Goal: Task Accomplishment & Management: Complete application form

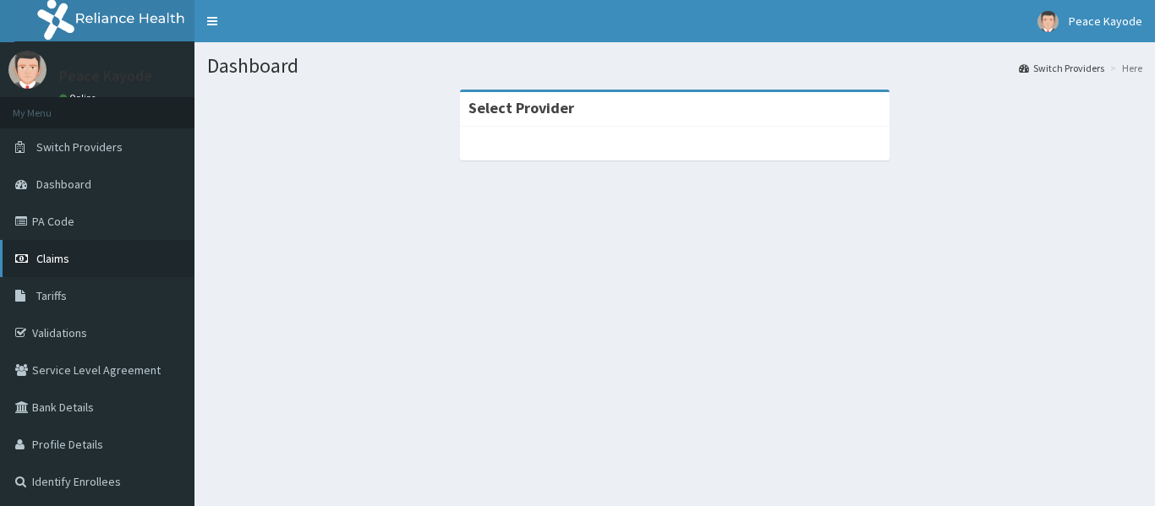
click at [41, 263] on span "Claims" at bounding box center [52, 258] width 33 height 15
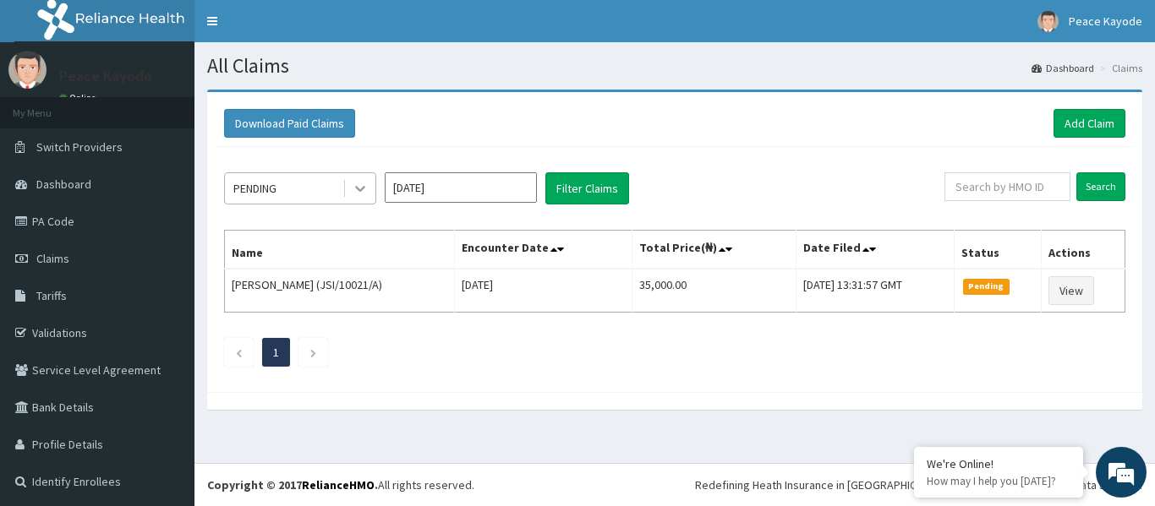
click at [359, 190] on icon at bounding box center [360, 190] width 10 height 6
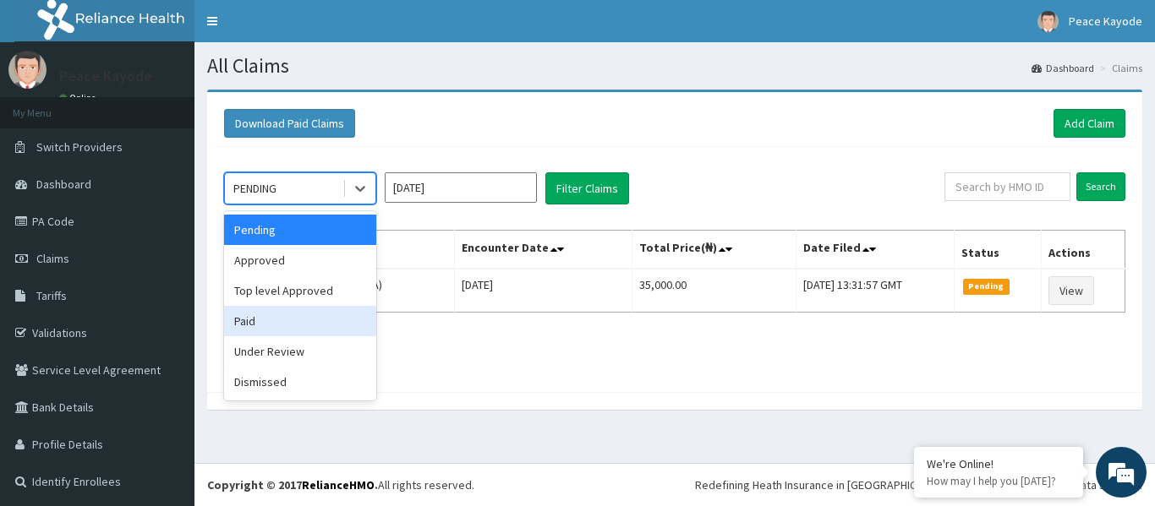
click at [271, 319] on div "Paid" at bounding box center [300, 321] width 152 height 30
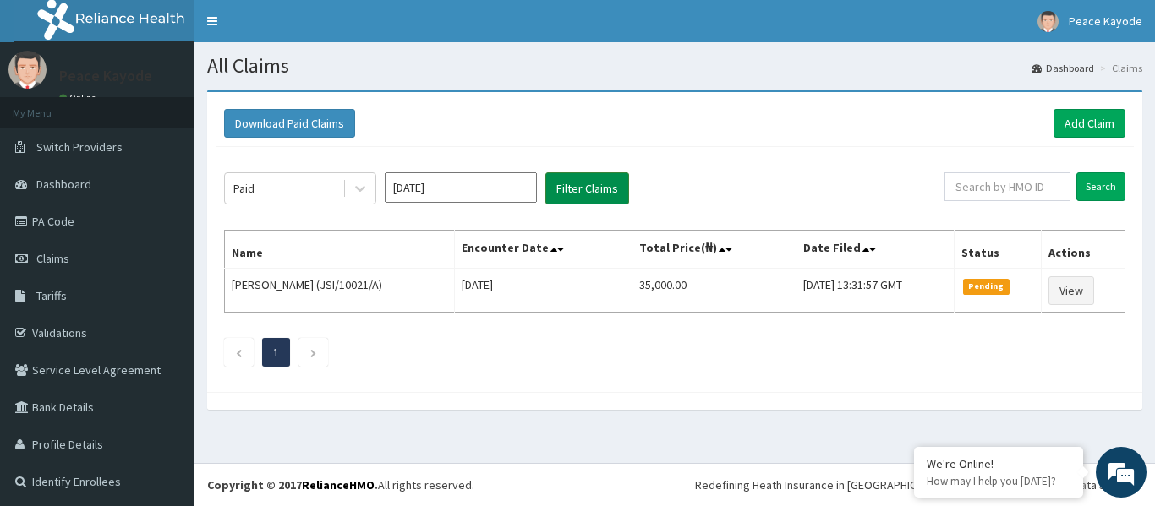
click at [573, 188] on button "Filter Claims" at bounding box center [587, 188] width 84 height 32
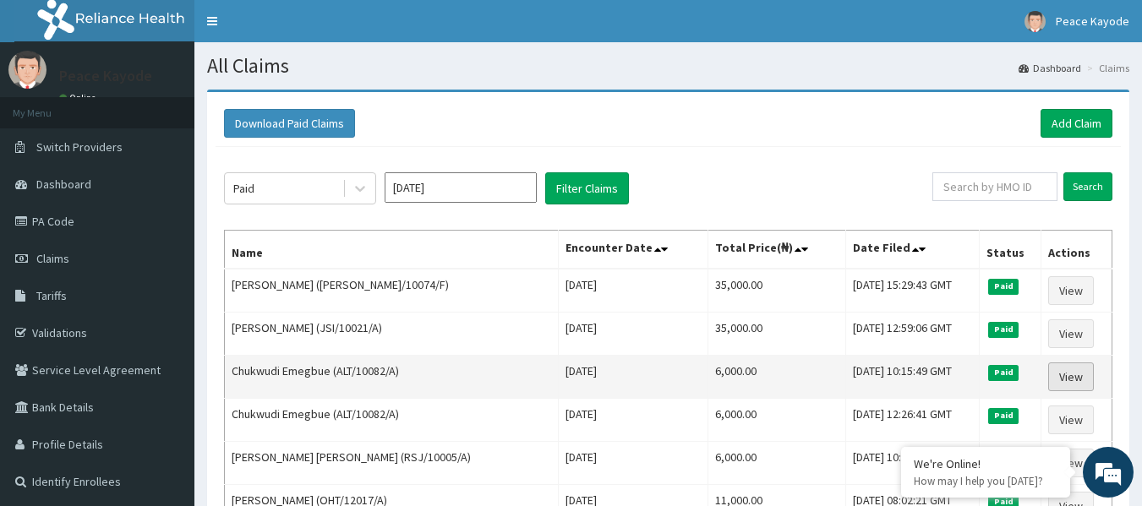
click at [1074, 379] on link "View" at bounding box center [1071, 377] width 46 height 29
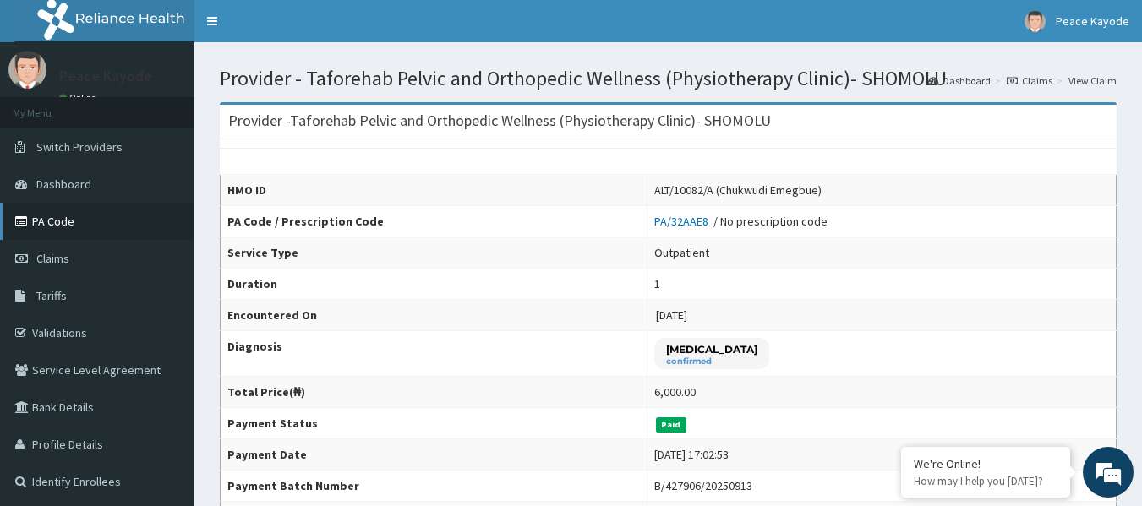
click at [75, 217] on link "PA Code" at bounding box center [97, 221] width 194 height 37
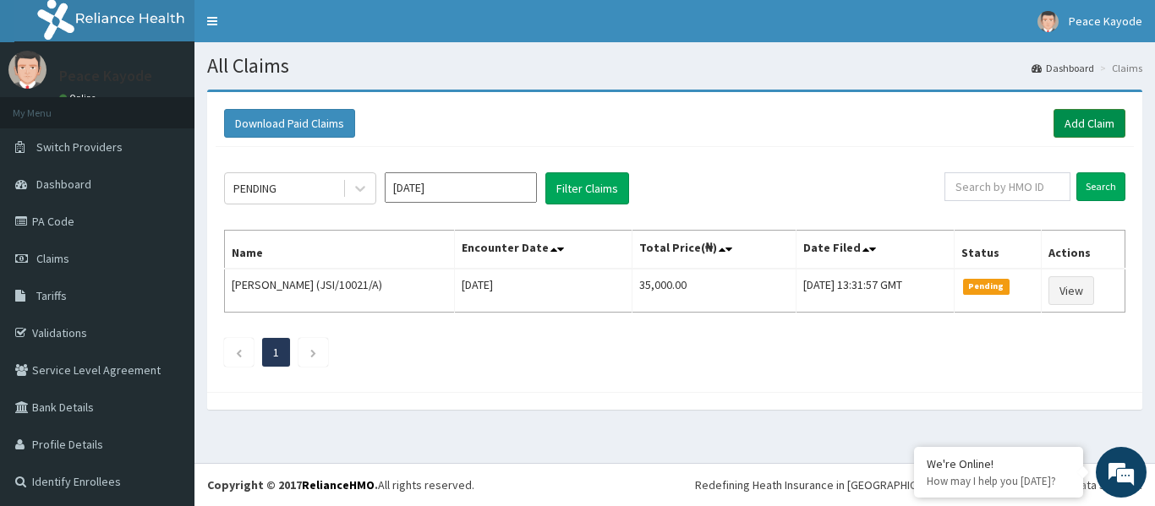
click at [1078, 123] on link "Add Claim" at bounding box center [1089, 123] width 72 height 29
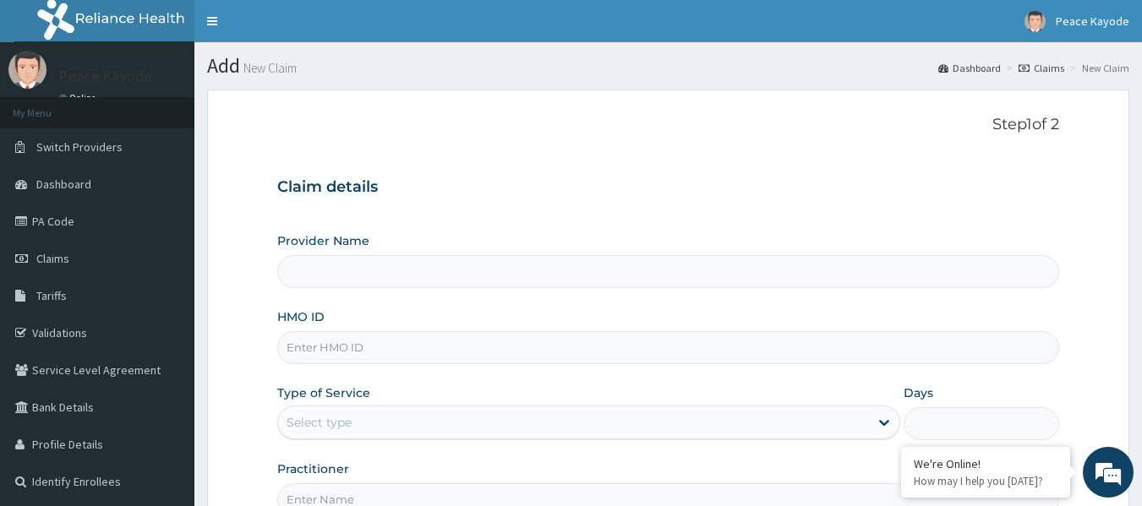
click at [302, 350] on input "HMO ID" at bounding box center [668, 347] width 783 height 33
type input "GR"
type input "Taforehab Pelvic and Orthopedic Wellness (Physiotherapy Clinic)- SHOMOLU"
type input "GRS/10085/A"
click at [405, 427] on div "Select type" at bounding box center [573, 422] width 591 height 27
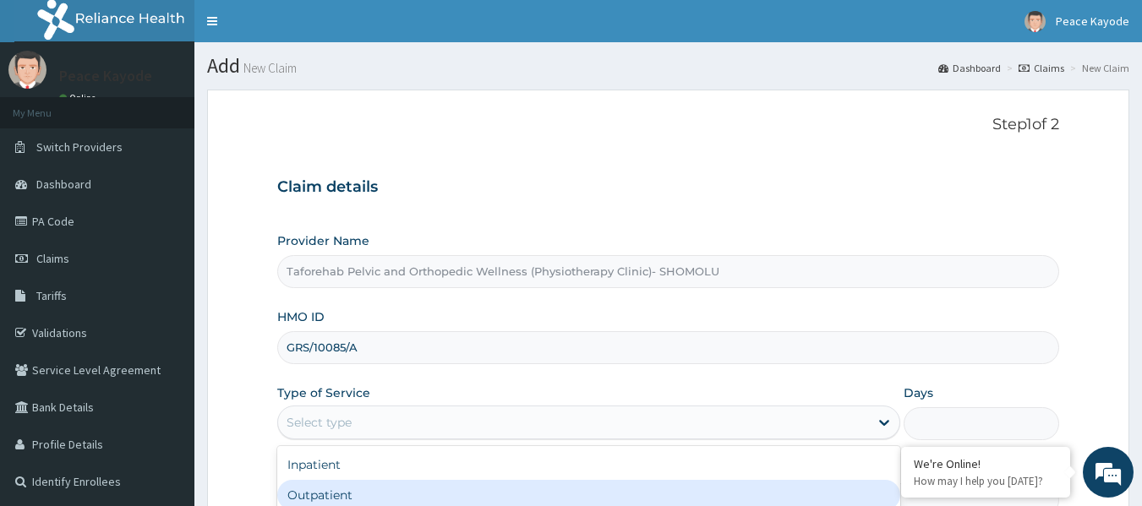
click at [373, 490] on div "Outpatient" at bounding box center [588, 495] width 623 height 30
type input "1"
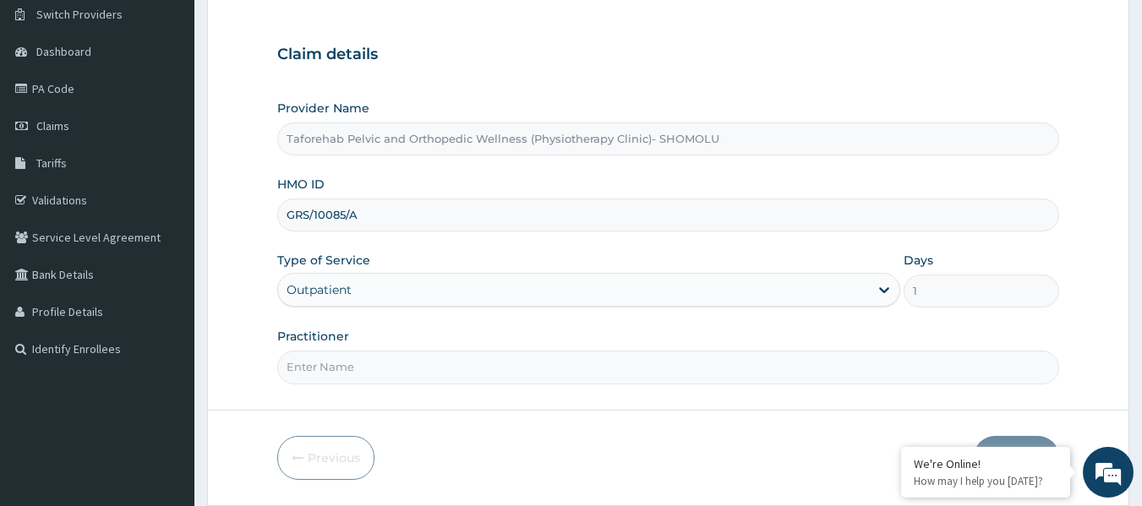
scroll to position [189, 0]
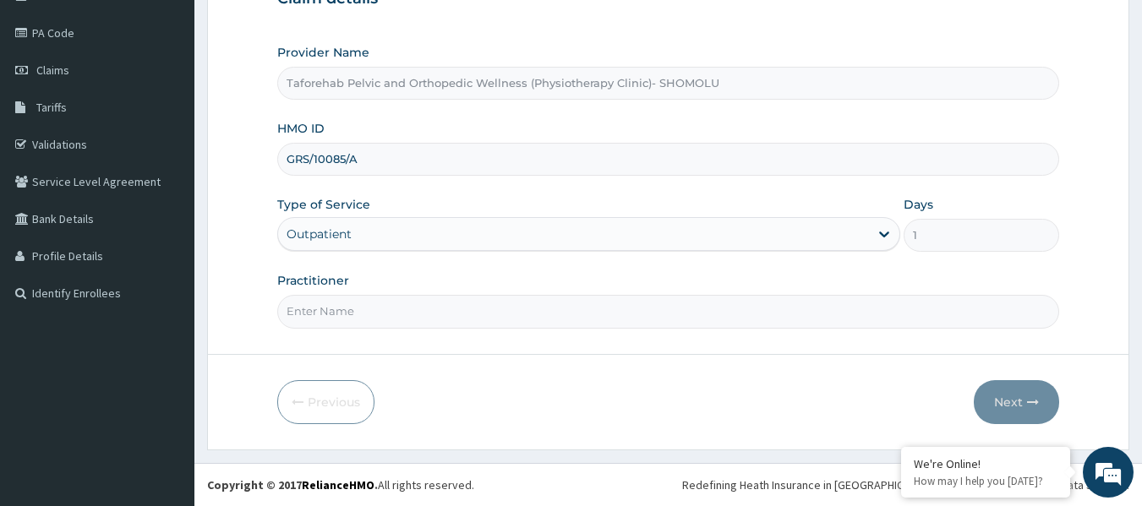
click at [500, 312] on input "Practitioner" at bounding box center [668, 311] width 783 height 33
type input "DR SOLA"
click at [998, 396] on button "Next" at bounding box center [1016, 402] width 85 height 44
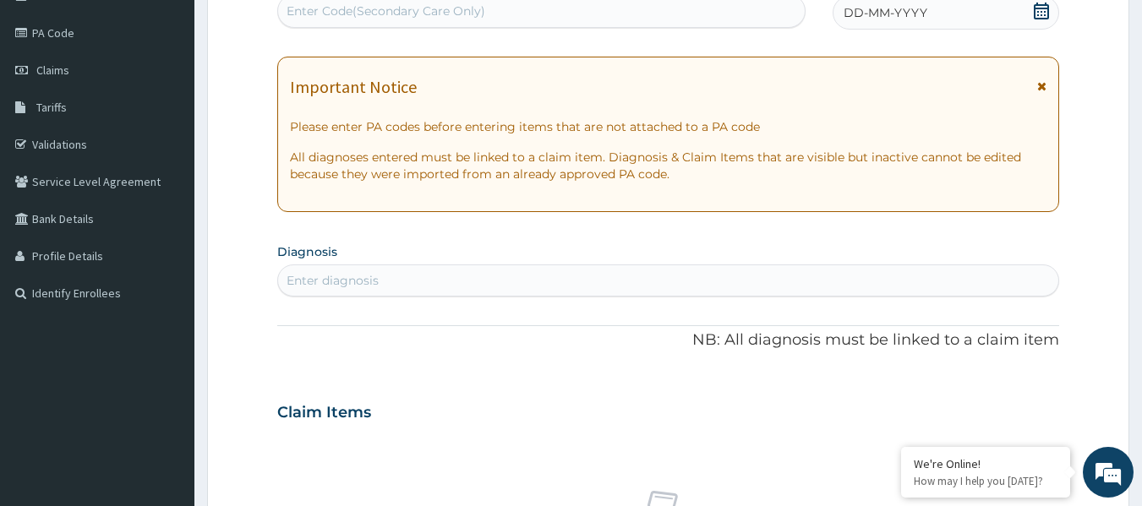
click at [600, 10] on div "Enter Code(Secondary Care Only)" at bounding box center [542, 10] width 528 height 27
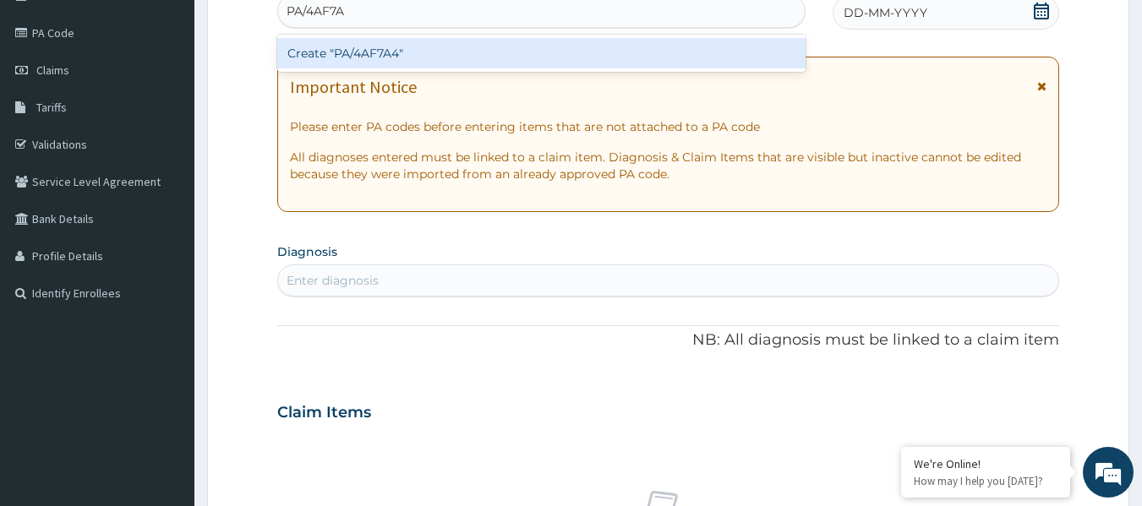
type input "PA/4AF7A4"
click at [522, 63] on div "Create "PA/4AF7A4"" at bounding box center [541, 53] width 529 height 30
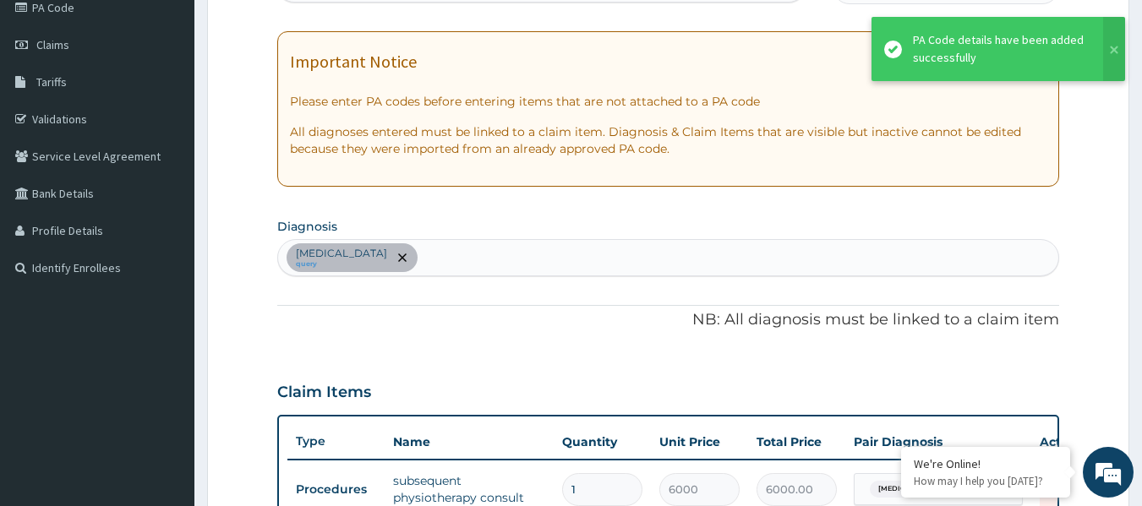
scroll to position [645, 0]
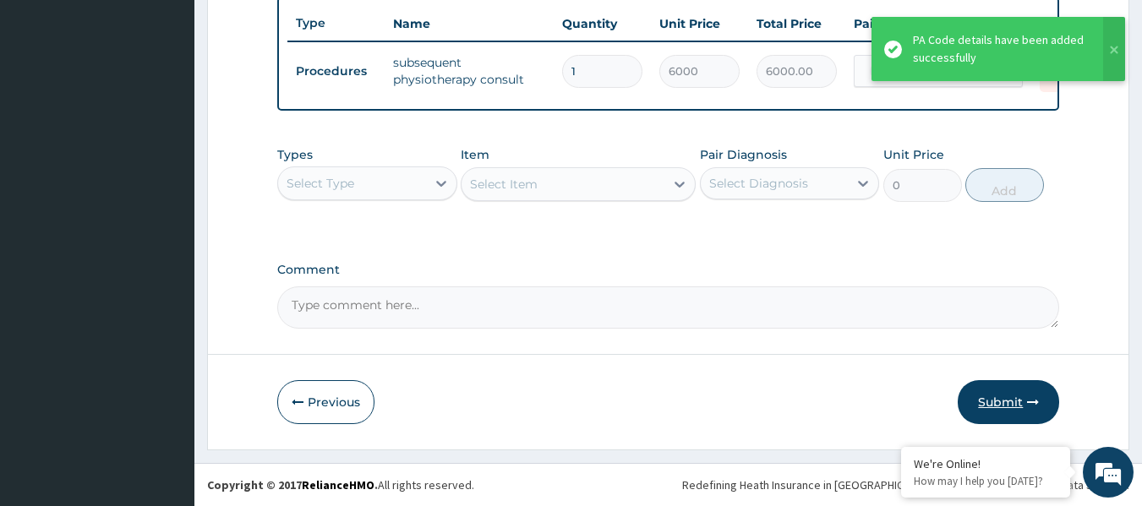
click at [996, 402] on button "Submit" at bounding box center [1008, 402] width 101 height 44
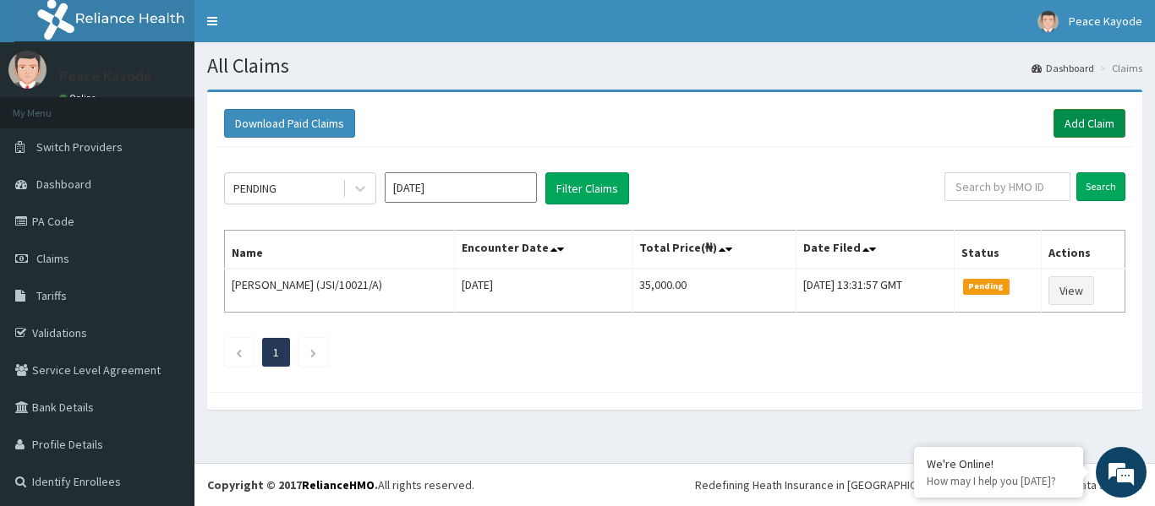
click at [1072, 128] on link "Add Claim" at bounding box center [1089, 123] width 72 height 29
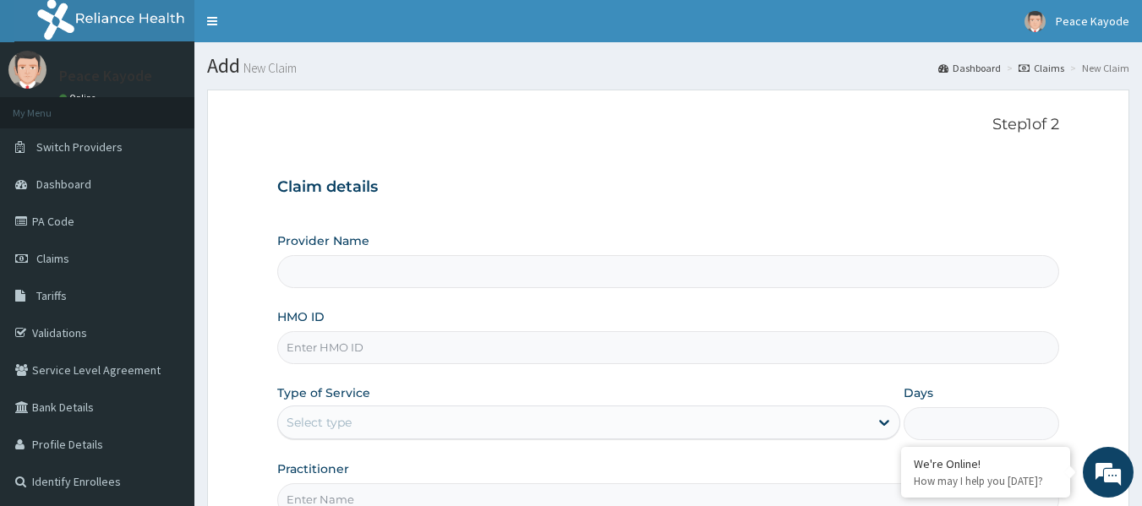
click at [362, 339] on input "HMO ID" at bounding box center [668, 347] width 783 height 33
type input "Taforehab Pelvic and Orthopedic Wellness (Physiotherapy Clinic)- SHOMOLU"
type input "SOF/10013/F"
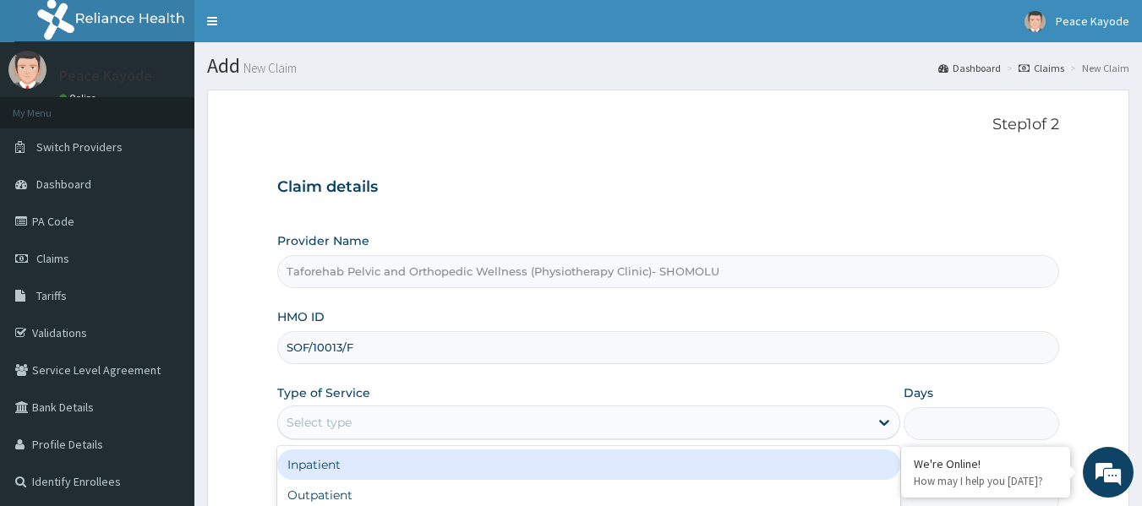
click at [320, 433] on div "Select type" at bounding box center [573, 422] width 591 height 27
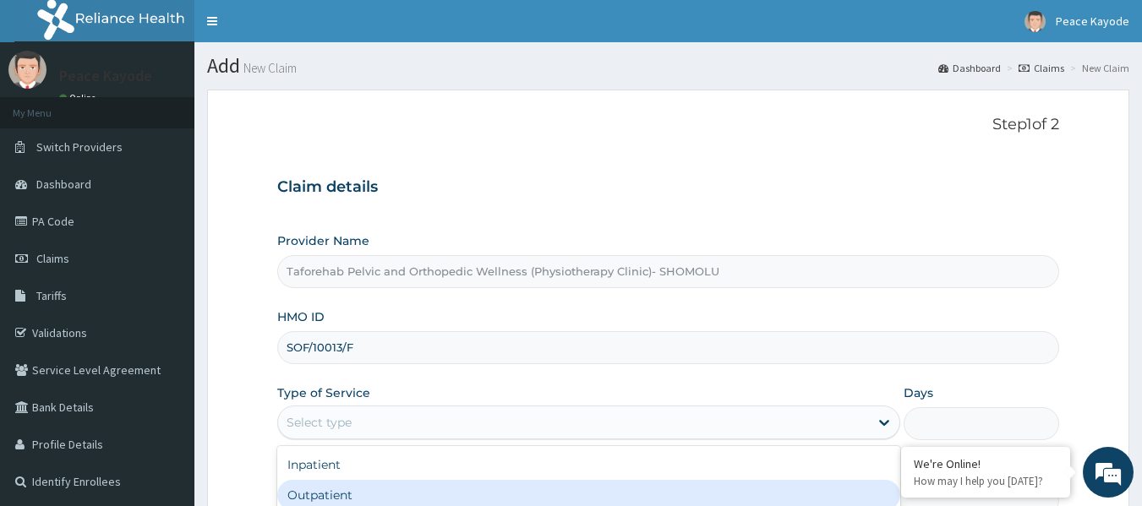
click at [362, 495] on div "Outpatient" at bounding box center [588, 495] width 623 height 30
type input "1"
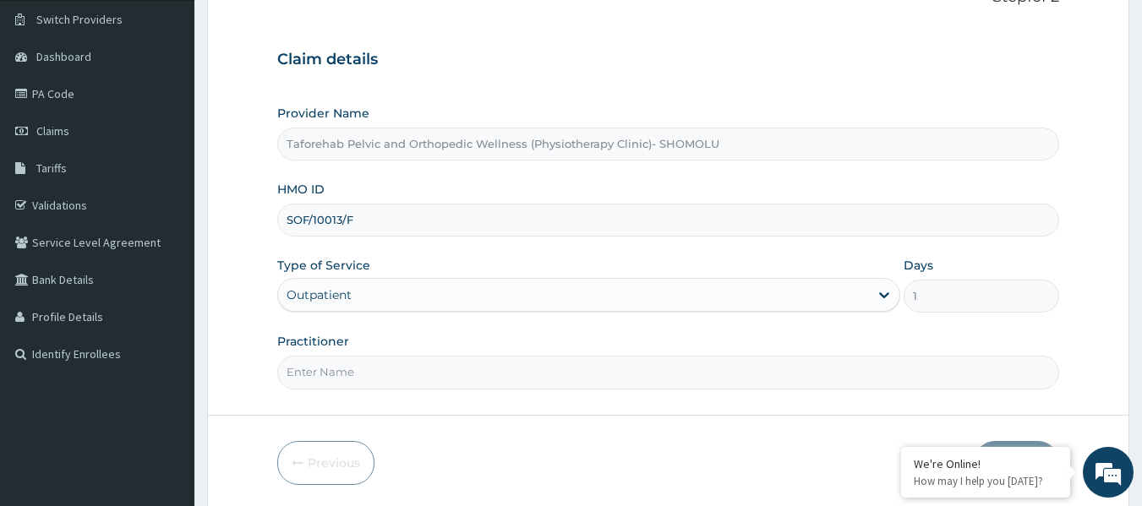
scroll to position [189, 0]
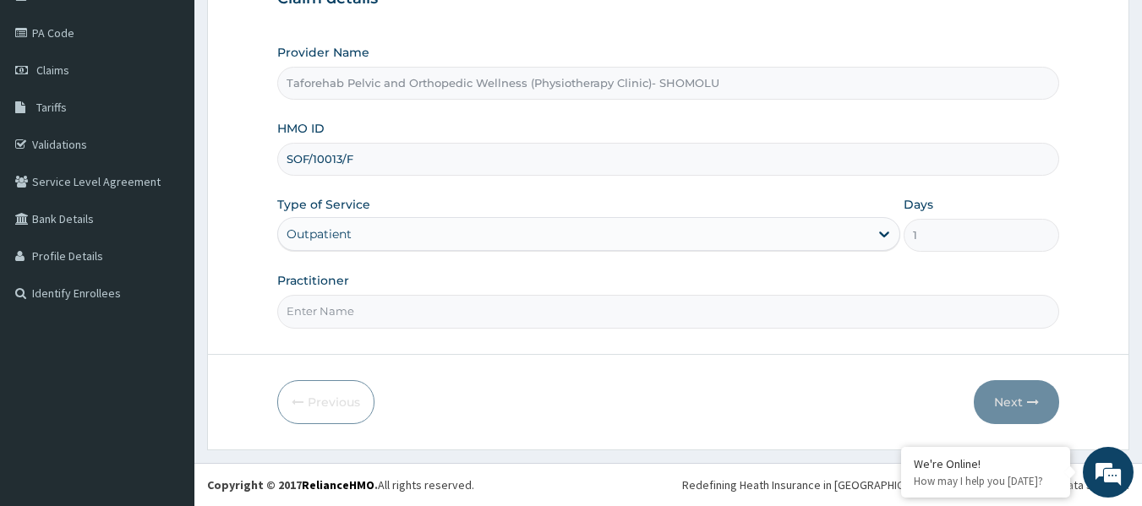
click at [293, 311] on input "Practitioner" at bounding box center [668, 311] width 783 height 33
type input "PT EZEKEIL"
click at [1019, 406] on button "Next" at bounding box center [1016, 402] width 85 height 44
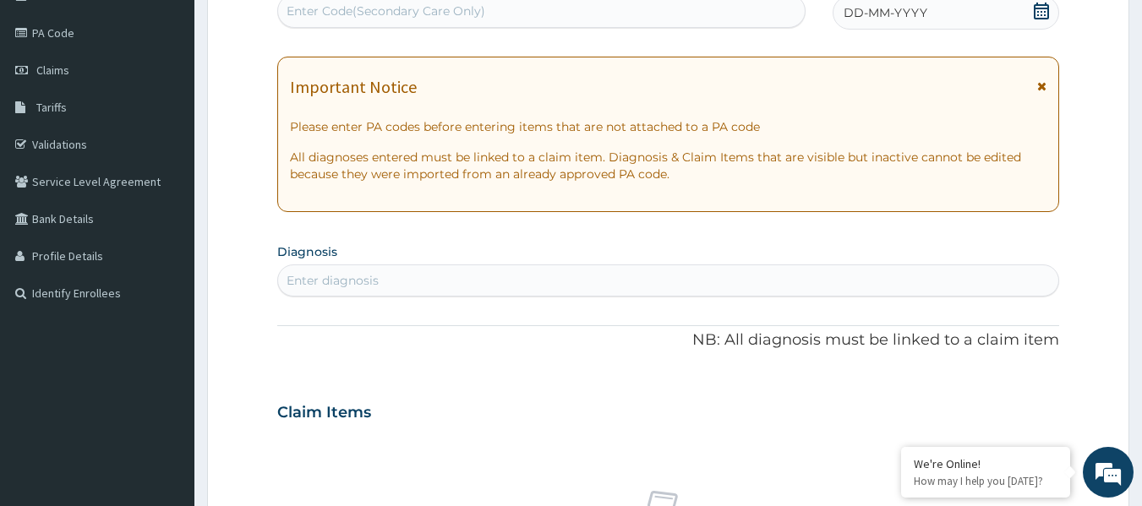
click at [563, 12] on div "Enter Code(Secondary Care Only)" at bounding box center [542, 10] width 528 height 27
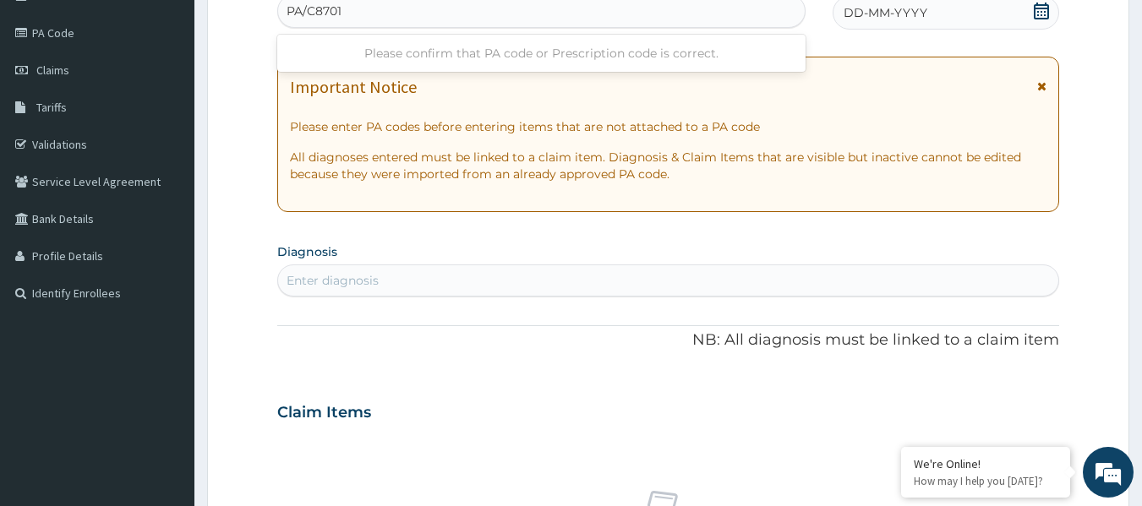
type input "PA/C8701F"
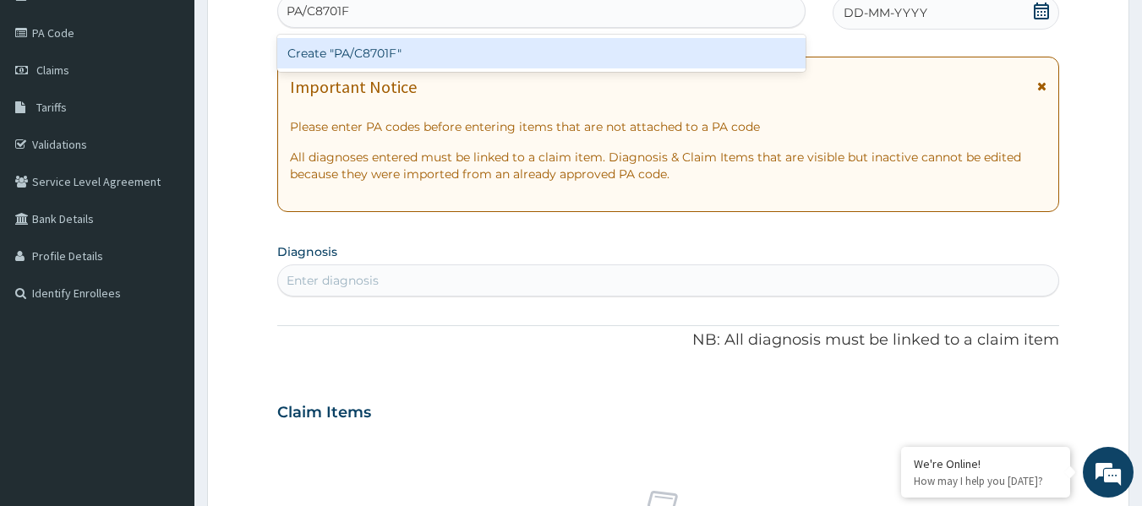
click at [439, 56] on div "Create "PA/C8701F"" at bounding box center [541, 53] width 529 height 30
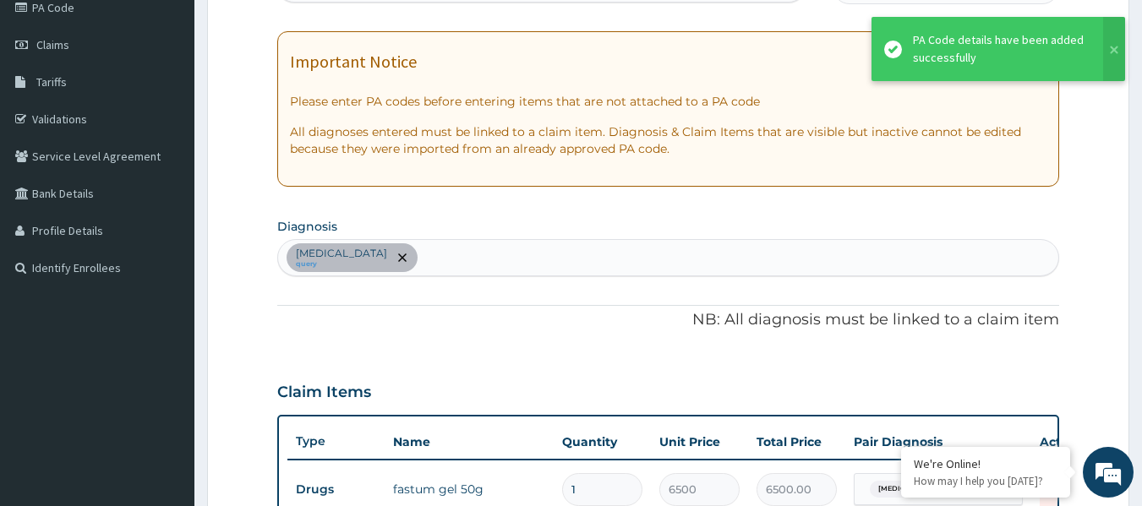
scroll to position [645, 0]
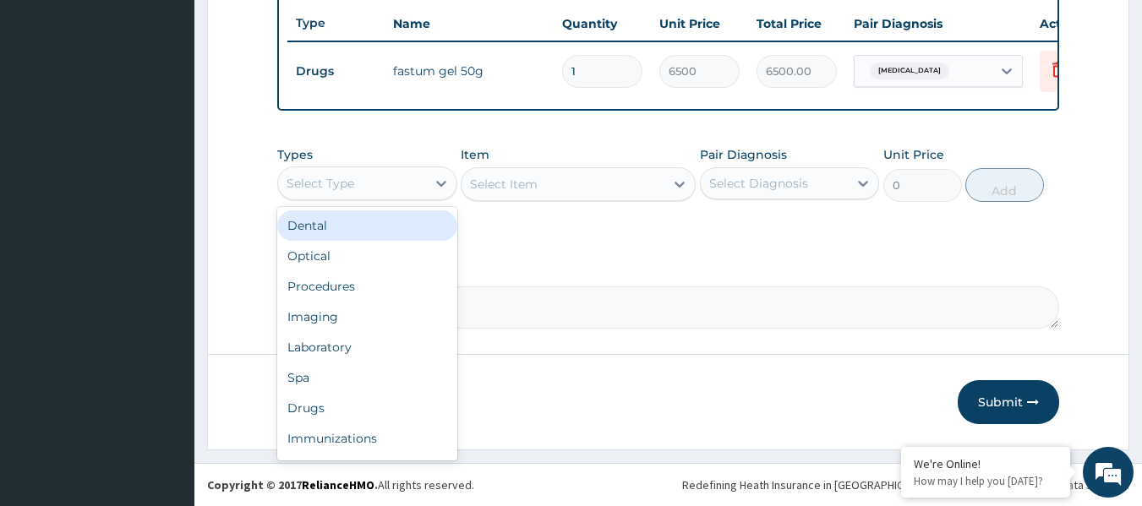
click at [382, 190] on div "Select Type" at bounding box center [352, 183] width 148 height 27
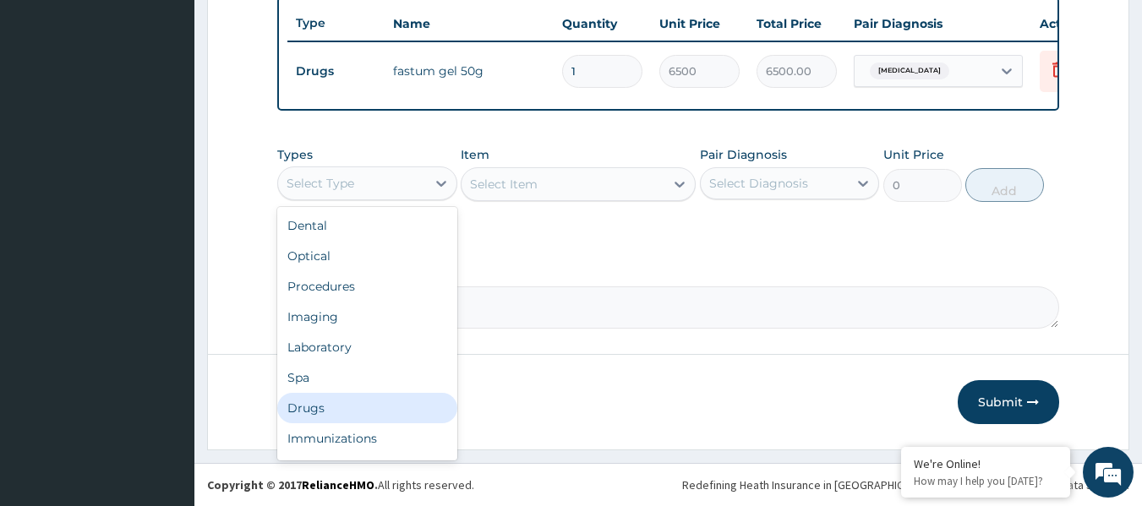
click at [330, 405] on div "Drugs" at bounding box center [367, 408] width 180 height 30
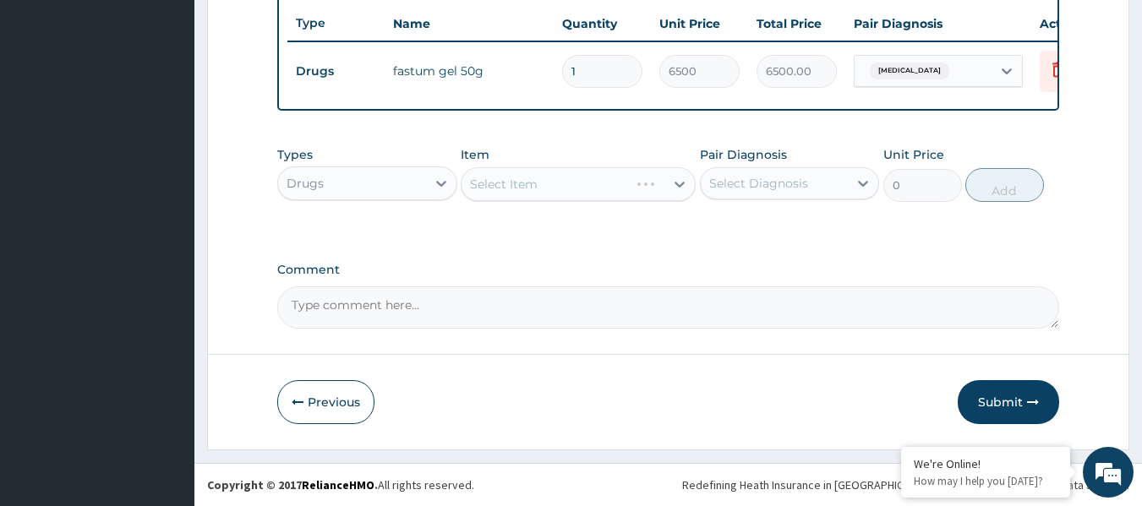
click at [621, 182] on div "Select Item" at bounding box center [578, 184] width 235 height 34
click at [621, 182] on div "Select Item" at bounding box center [563, 184] width 203 height 27
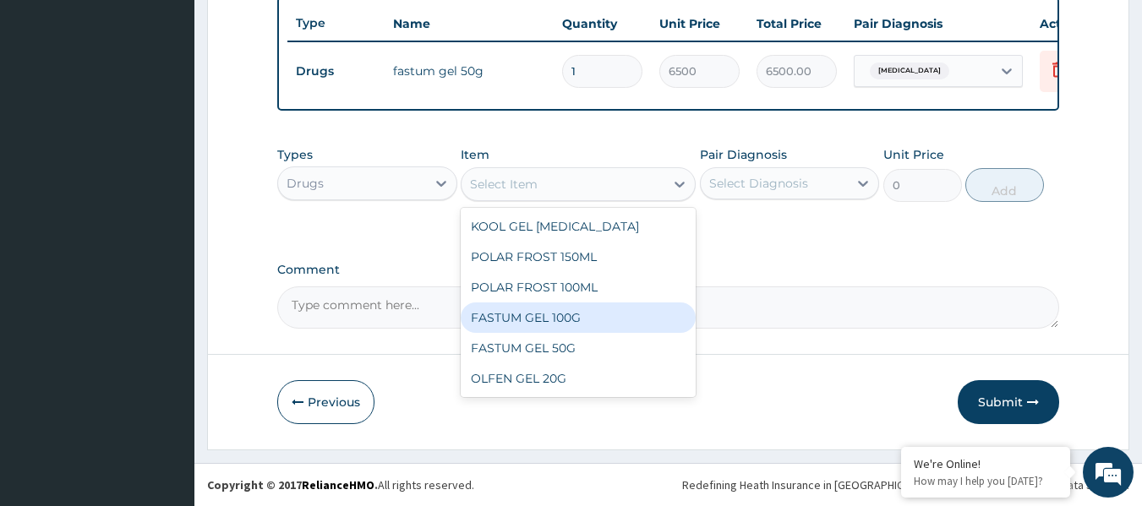
click at [540, 318] on div "FASTUM GEL 100G" at bounding box center [578, 318] width 235 height 30
type input "11000"
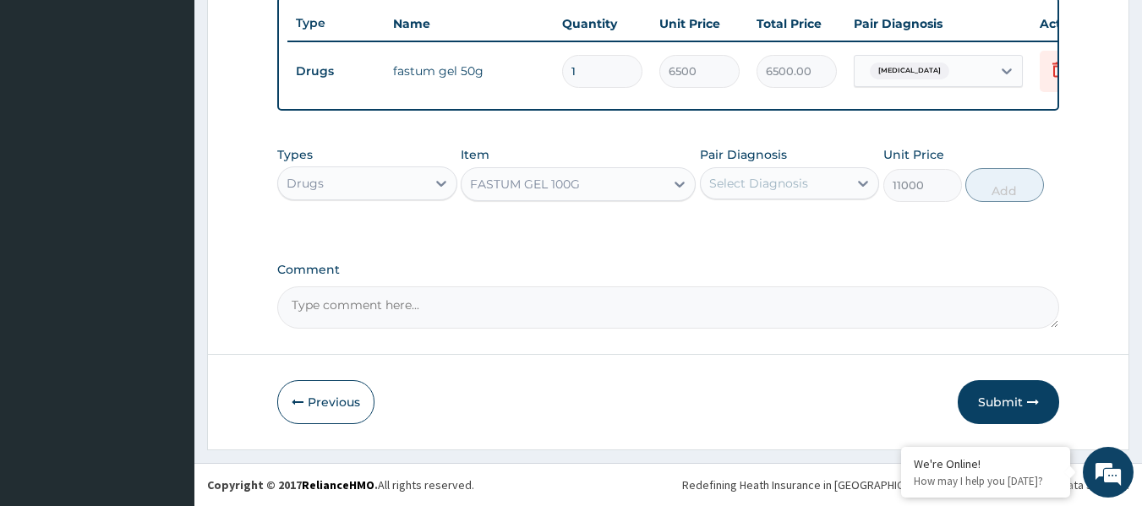
click at [835, 189] on div "Select Diagnosis" at bounding box center [775, 183] width 148 height 27
click at [784, 232] on label "[MEDICAL_DATA]" at bounding box center [780, 224] width 105 height 17
checkbox input "true"
click at [1012, 188] on button "Add" at bounding box center [1004, 185] width 79 height 34
type input "0"
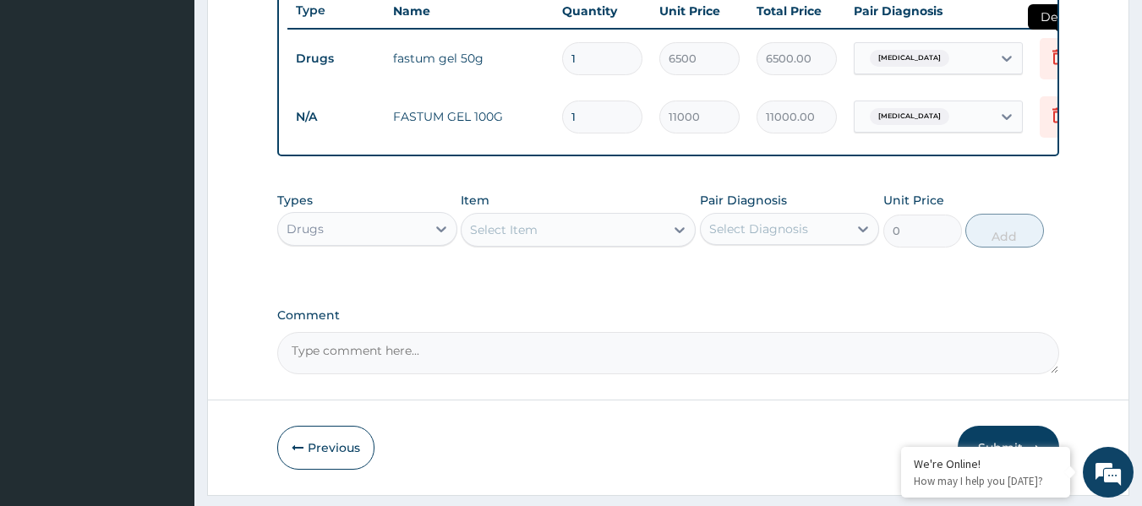
click at [1054, 60] on icon at bounding box center [1058, 56] width 12 height 15
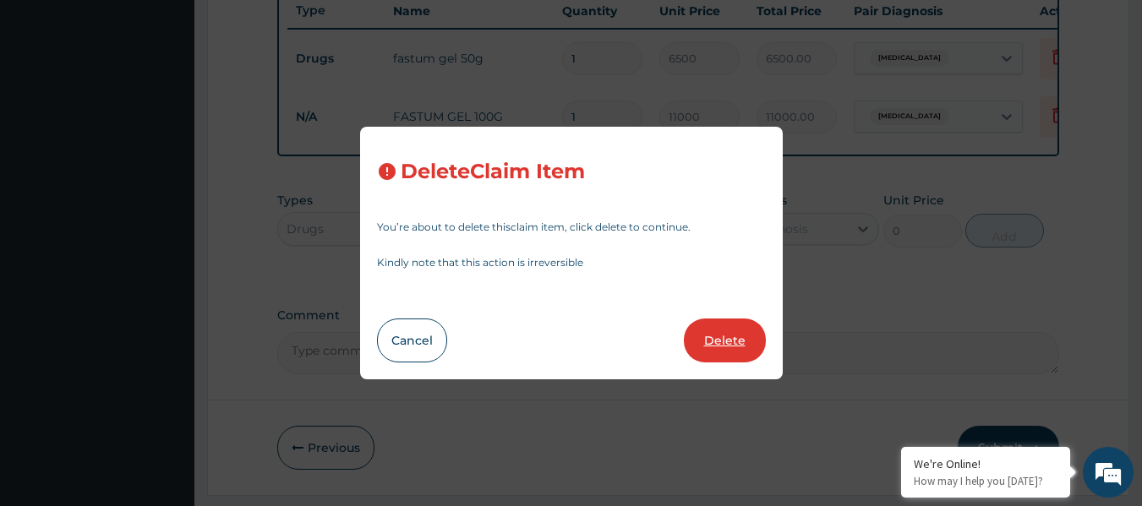
click at [731, 339] on button "Delete" at bounding box center [725, 341] width 82 height 44
type input "11000"
type input "11000.00"
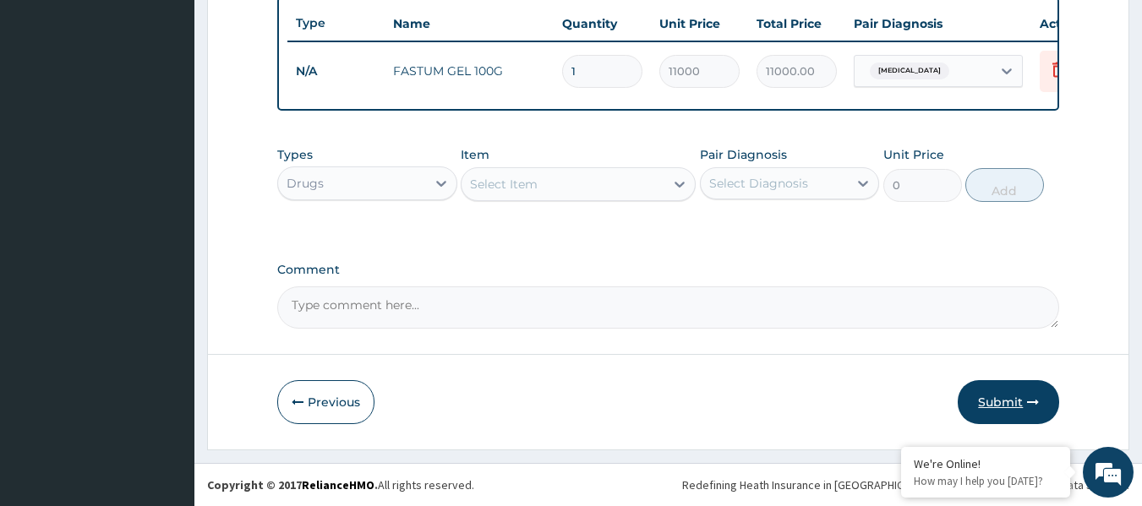
click at [998, 396] on button "Submit" at bounding box center [1008, 402] width 101 height 44
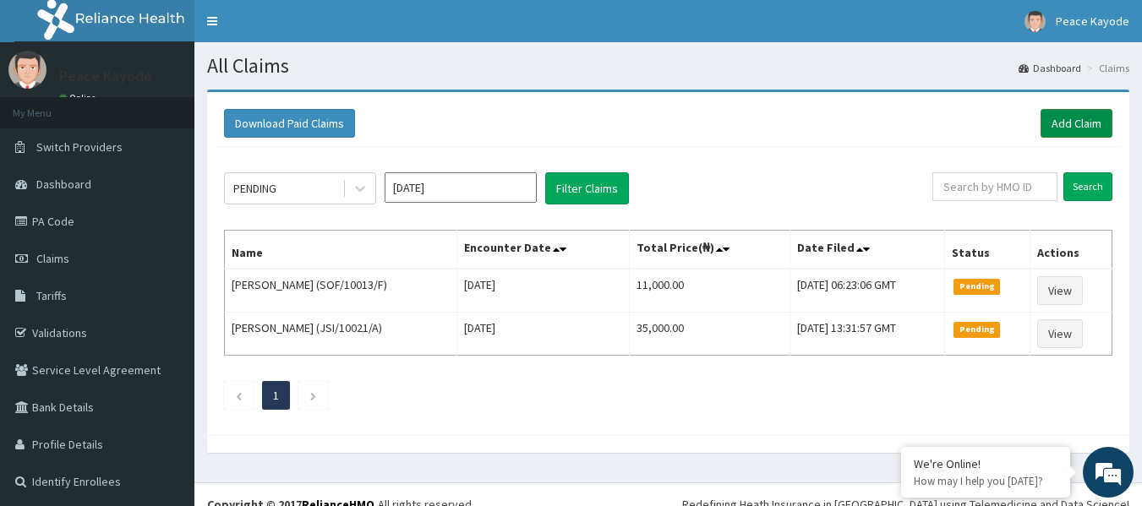
click at [1091, 121] on link "Add Claim" at bounding box center [1077, 123] width 72 height 29
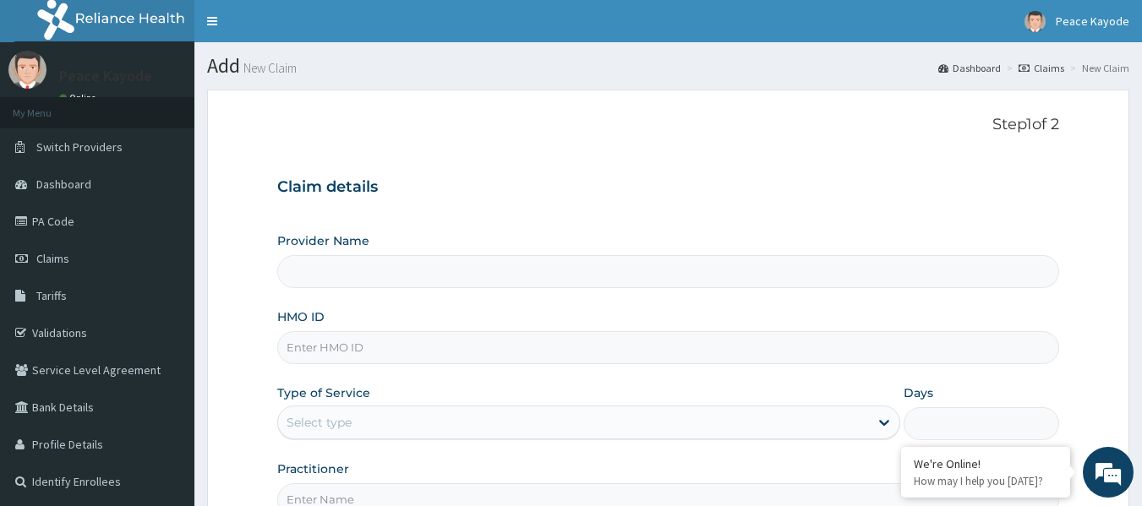
click at [452, 346] on input "HMO ID" at bounding box center [668, 347] width 783 height 33
type input "SO"
type input "Taforehab Pelvic and Orthopedic Wellness (Physiotherapy Clinic)- SHOMOLU"
type input "SOF/10013/F"
click at [806, 414] on div "Select type" at bounding box center [573, 422] width 591 height 27
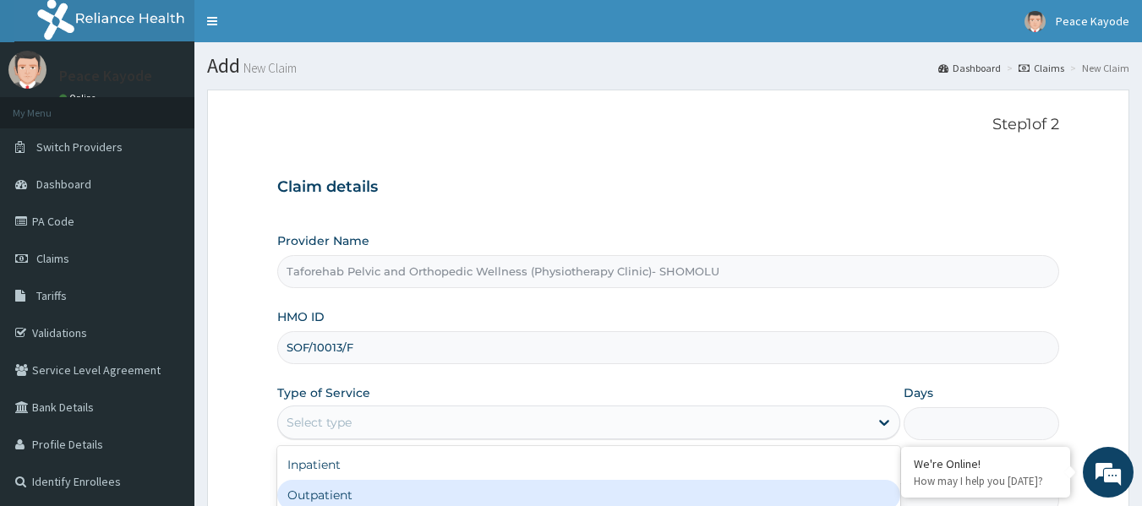
click at [554, 497] on div "Outpatient" at bounding box center [588, 495] width 623 height 30
type input "1"
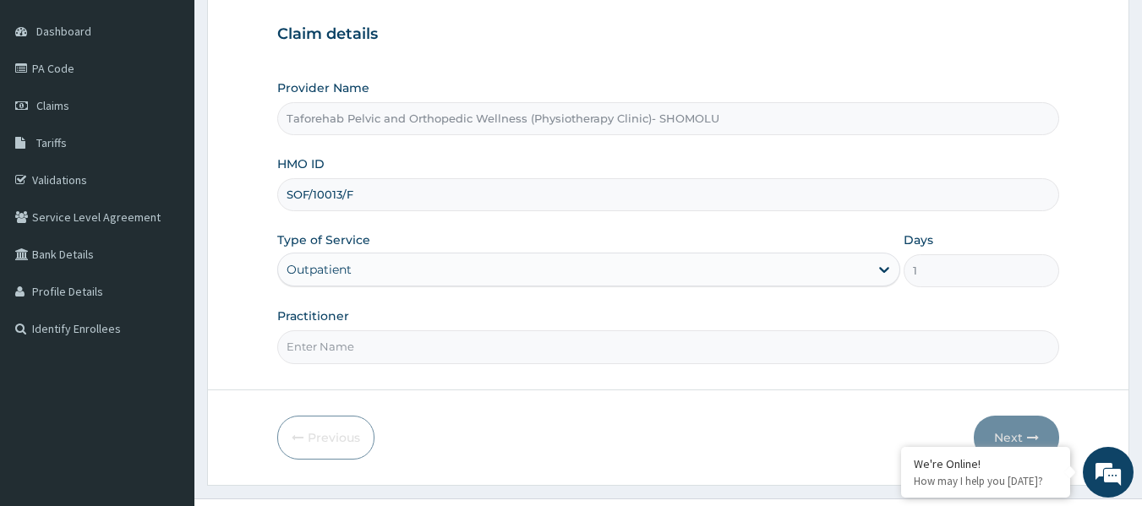
scroll to position [189, 0]
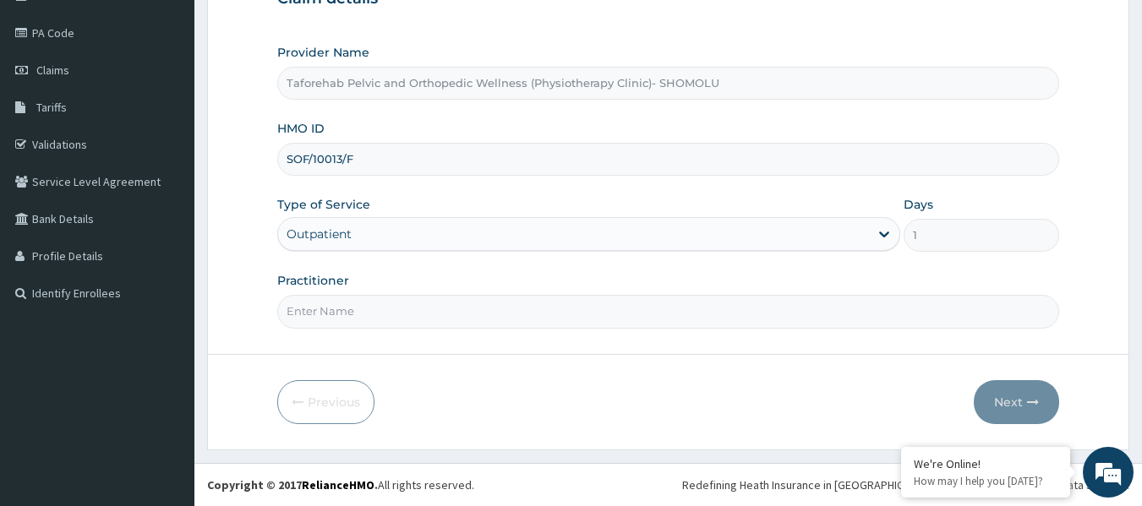
click at [396, 323] on input "Practitioner" at bounding box center [668, 311] width 783 height 33
type input "PT EZEKIEL"
click at [1002, 400] on button "Next" at bounding box center [1016, 402] width 85 height 44
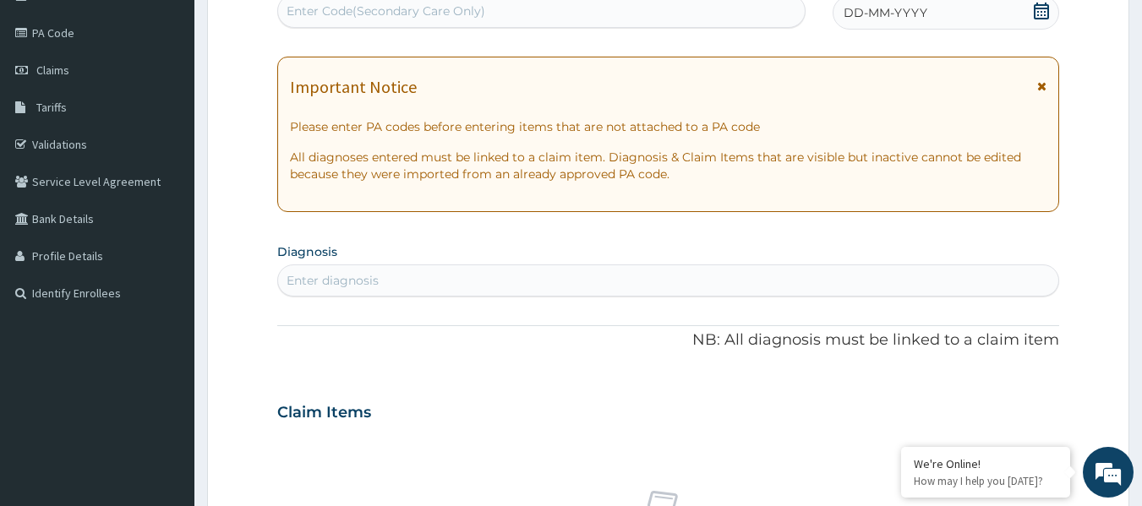
click at [423, 8] on div "Enter Code(Secondary Care Only)" at bounding box center [386, 11] width 199 height 17
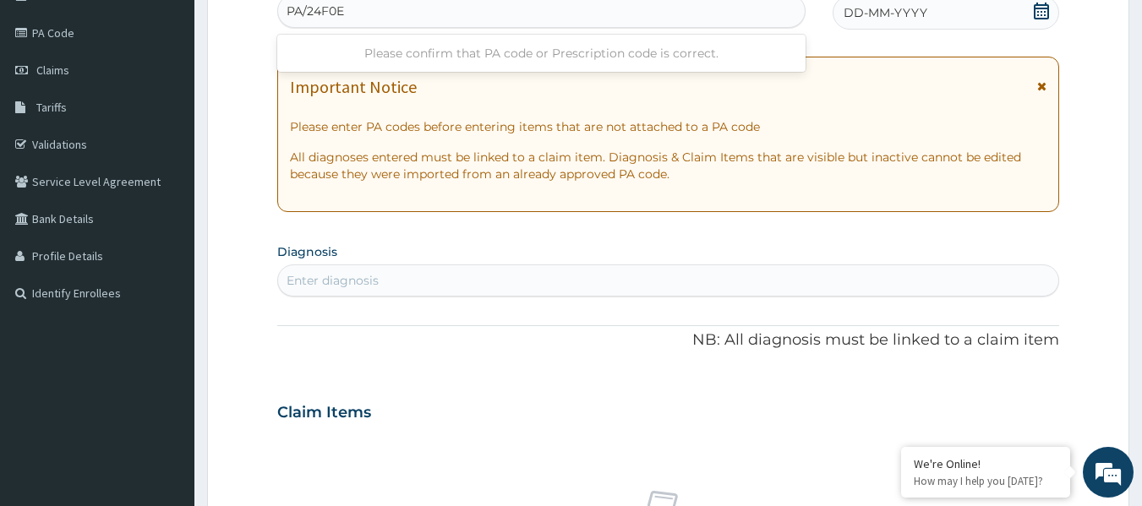
type input "PA/24F0ED"
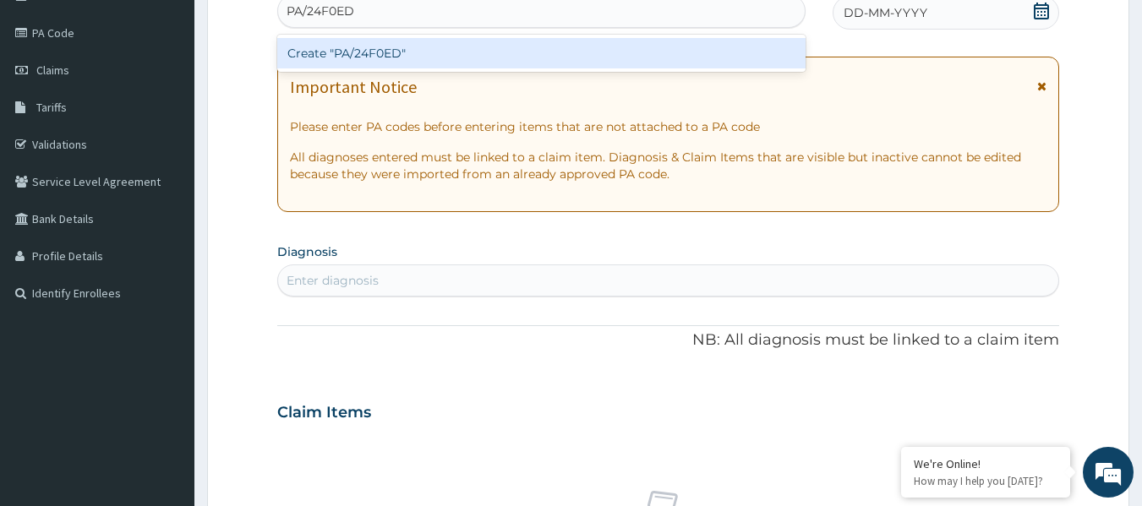
click at [344, 53] on div "Create "PA/24F0ED"" at bounding box center [541, 53] width 529 height 30
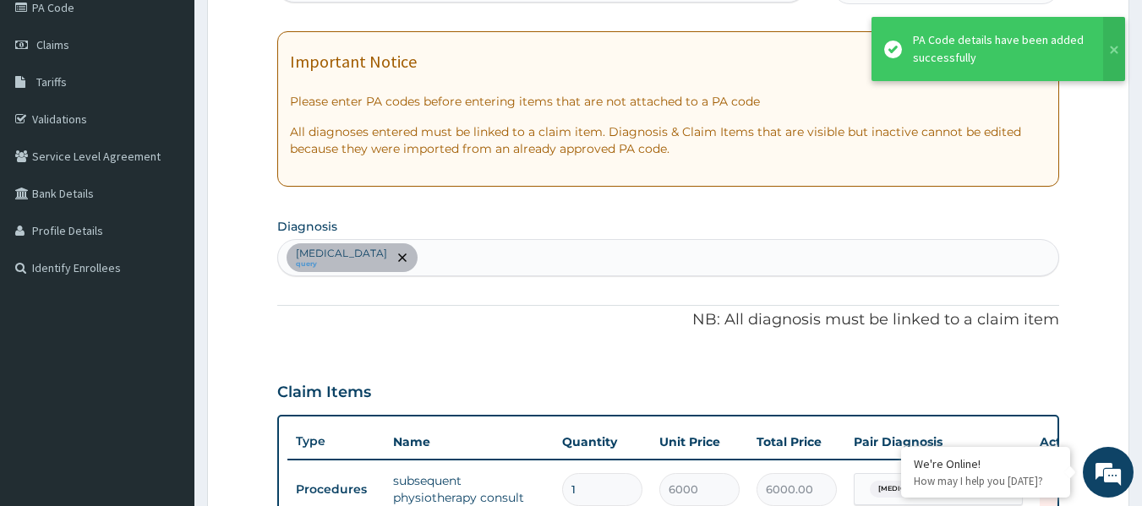
scroll to position [645, 0]
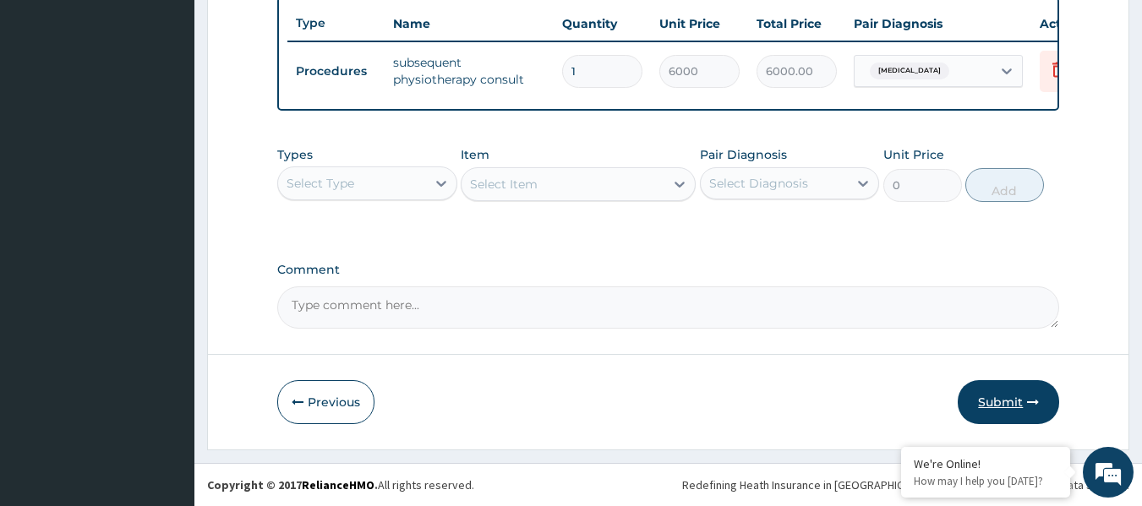
click at [996, 402] on button "Submit" at bounding box center [1008, 402] width 101 height 44
